Goal: Transaction & Acquisition: Purchase product/service

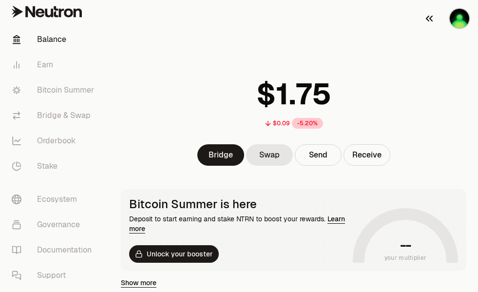
click at [461, 14] on img "button" at bounding box center [460, 19] width 20 height 20
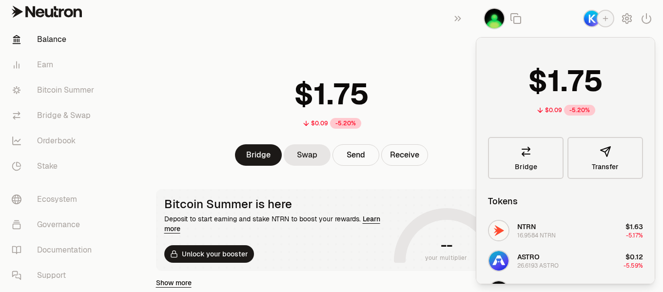
scroll to position [49, 0]
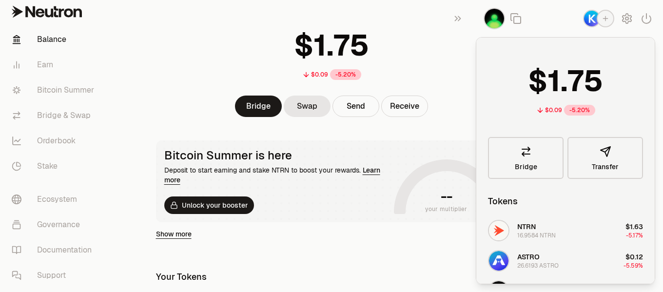
click at [166, 86] on div "$0.09 -5.20%" at bounding box center [331, 52] width 375 height 76
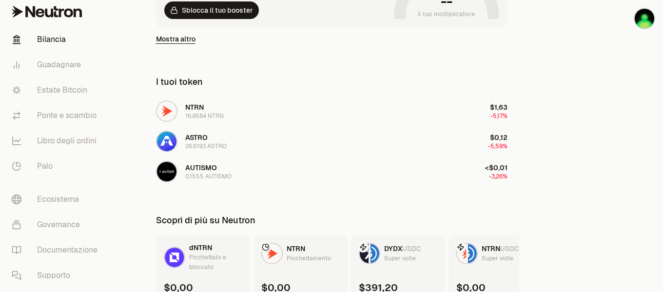
scroll to position [304, 0]
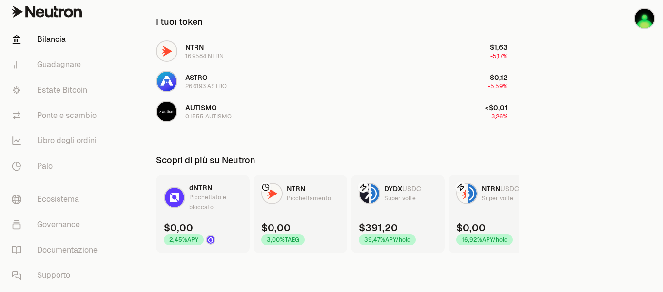
click at [399, 224] on div "$391,20 39,47% APY/hold" at bounding box center [387, 233] width 57 height 24
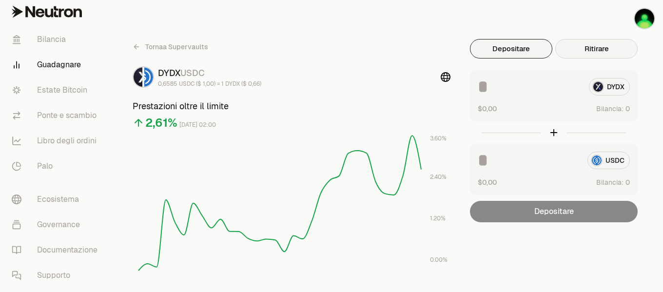
click at [478, 55] on button "Ritirare" at bounding box center [597, 49] width 82 height 20
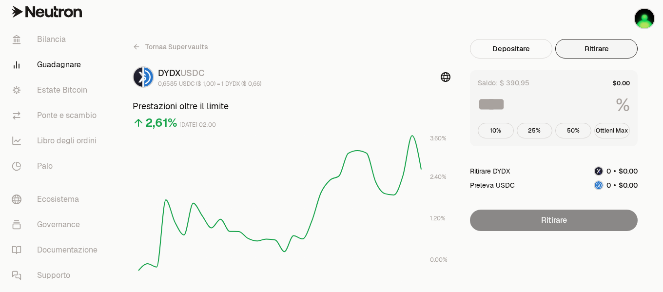
click at [478, 130] on font "Ottieni Max" at bounding box center [612, 131] width 32 height 8
type input "***"
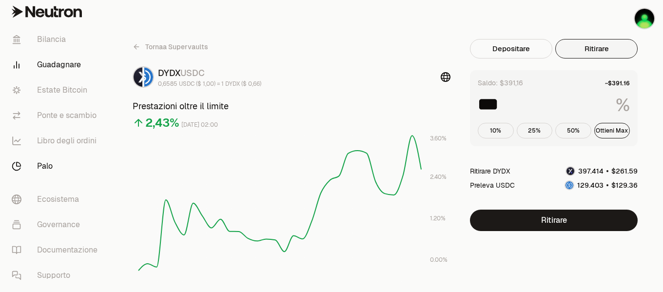
click at [45, 167] on font "Palo" at bounding box center [45, 166] width 16 height 10
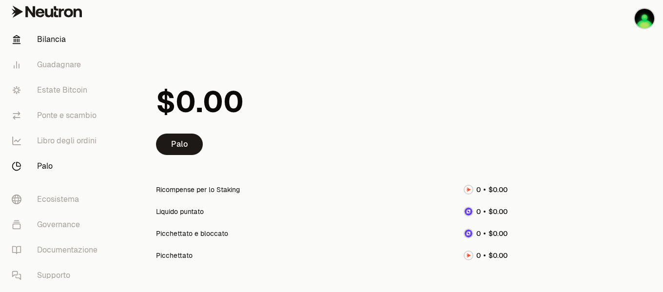
click at [55, 41] on font "Bilancia" at bounding box center [51, 39] width 29 height 10
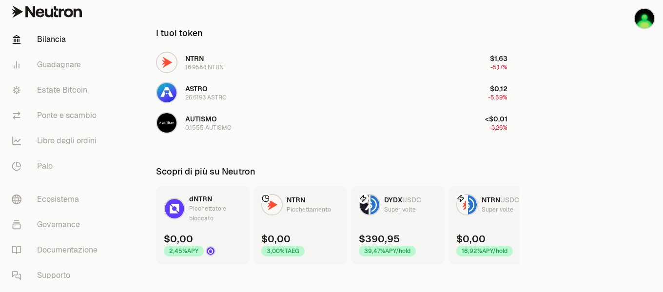
scroll to position [304, 0]
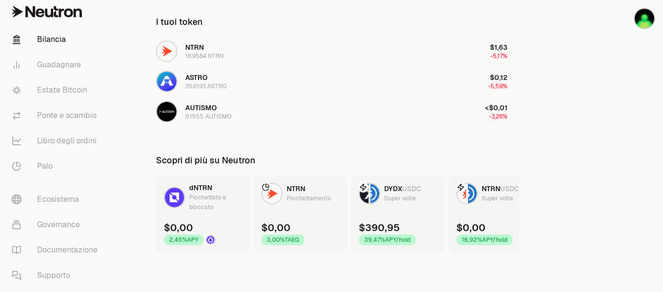
click at [478, 223] on div "$0,00 16,92% APY/hold" at bounding box center [485, 233] width 57 height 24
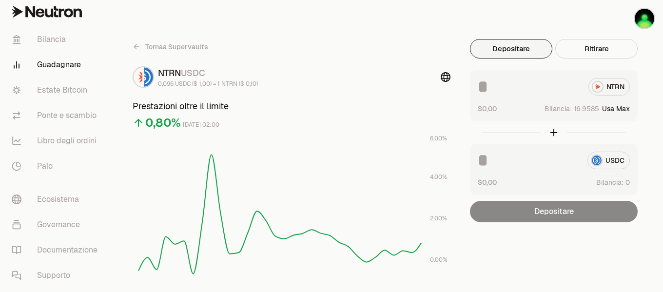
click at [478, 108] on font "Usa Max" at bounding box center [616, 108] width 28 height 9
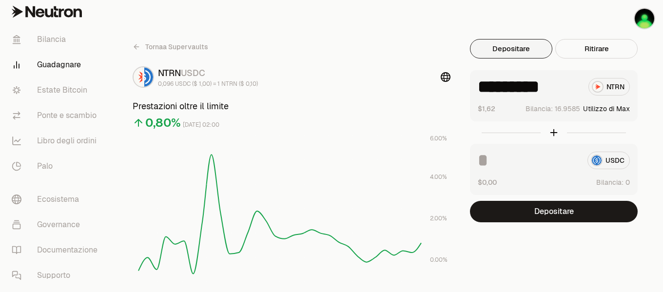
drag, startPoint x: 489, startPoint y: 90, endPoint x: 588, endPoint y: 92, distance: 99.0
click at [478, 92] on div "********* NTRN" at bounding box center [554, 87] width 152 height 18
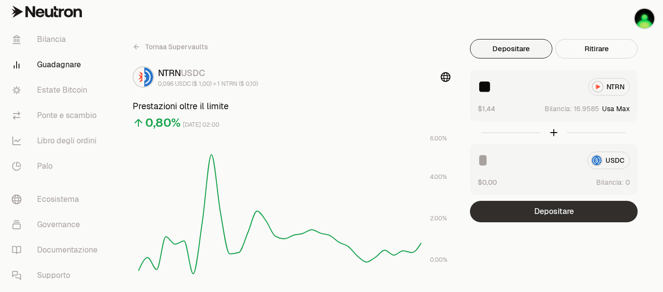
type input "**"
click at [478, 218] on button "Depositare" at bounding box center [554, 211] width 168 height 21
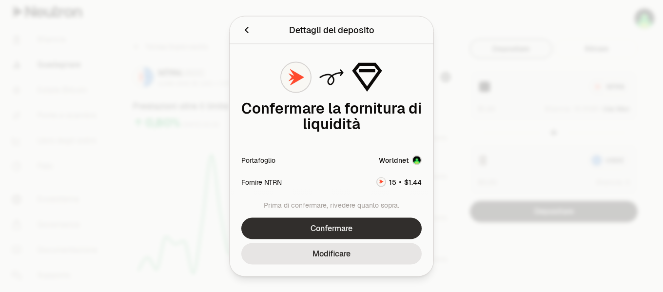
click at [370, 232] on button "Confermare" at bounding box center [331, 228] width 180 height 21
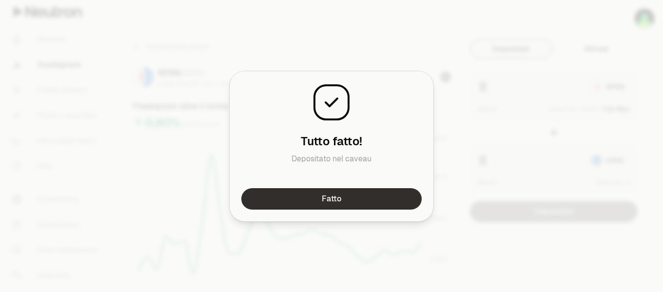
click at [372, 198] on button "Fatto" at bounding box center [331, 198] width 180 height 21
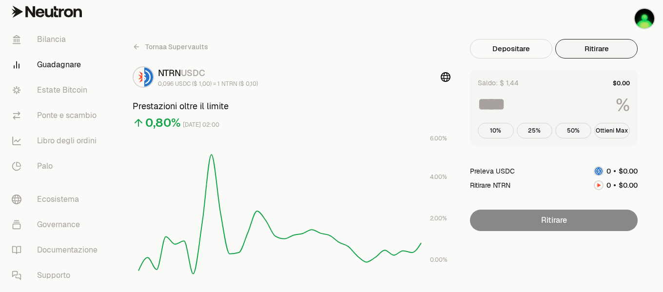
click at [478, 48] on font "Ritirare" at bounding box center [597, 48] width 24 height 9
click at [478, 129] on font "Ottieni Max" at bounding box center [612, 131] width 32 height 8
type input "***"
